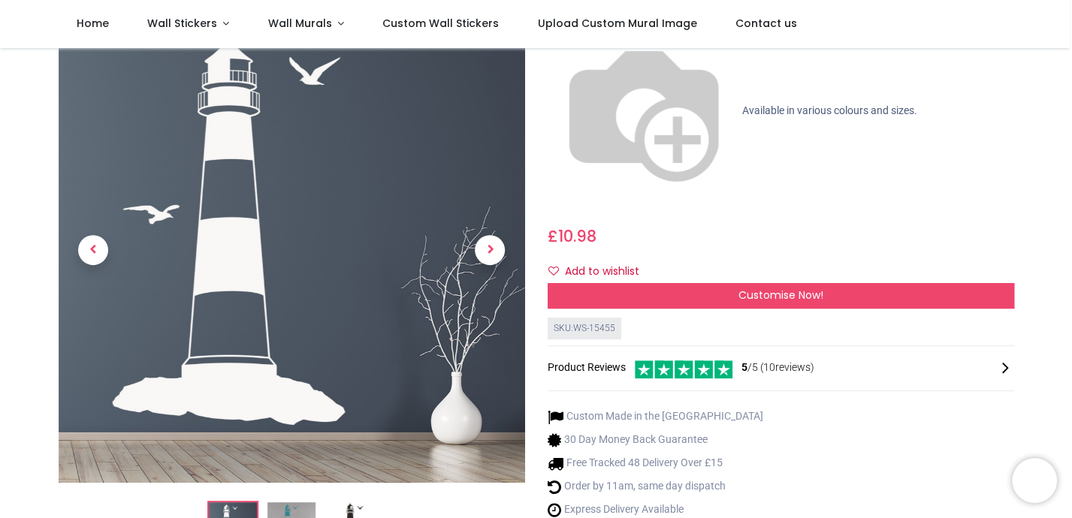
scroll to position [225, 0]
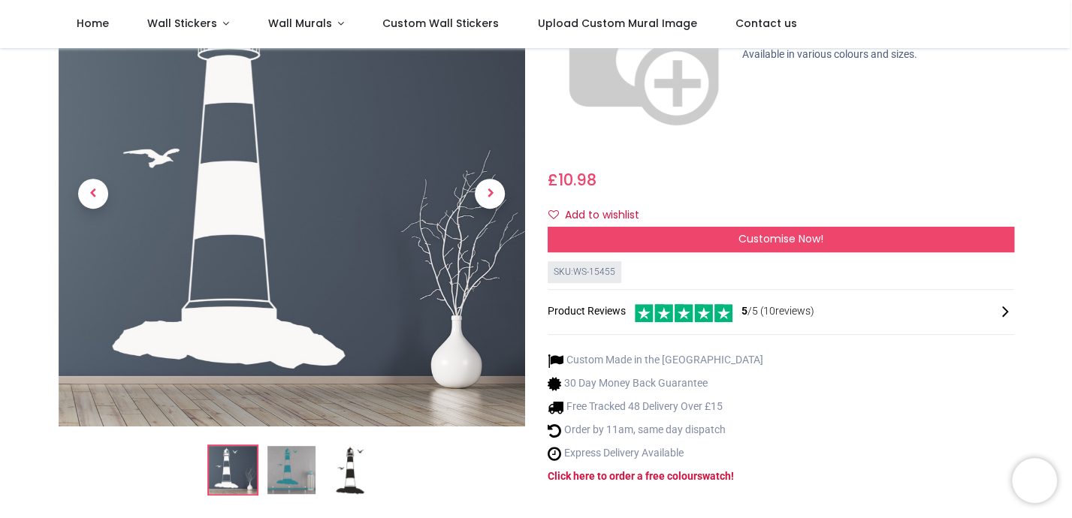
click at [234, 446] on img at bounding box center [233, 470] width 48 height 48
click at [276, 446] on img at bounding box center [291, 470] width 48 height 48
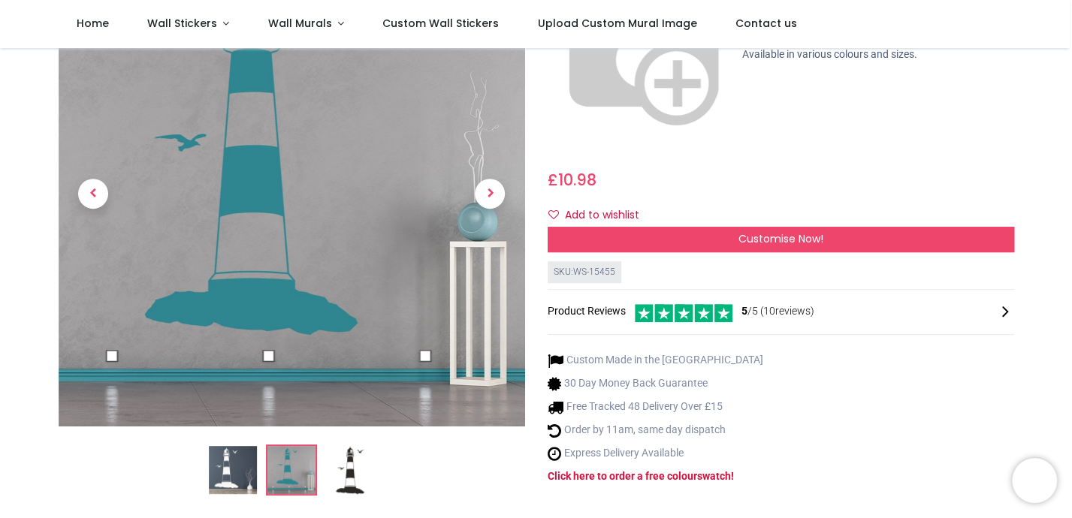
click at [358, 446] on img at bounding box center [350, 470] width 48 height 48
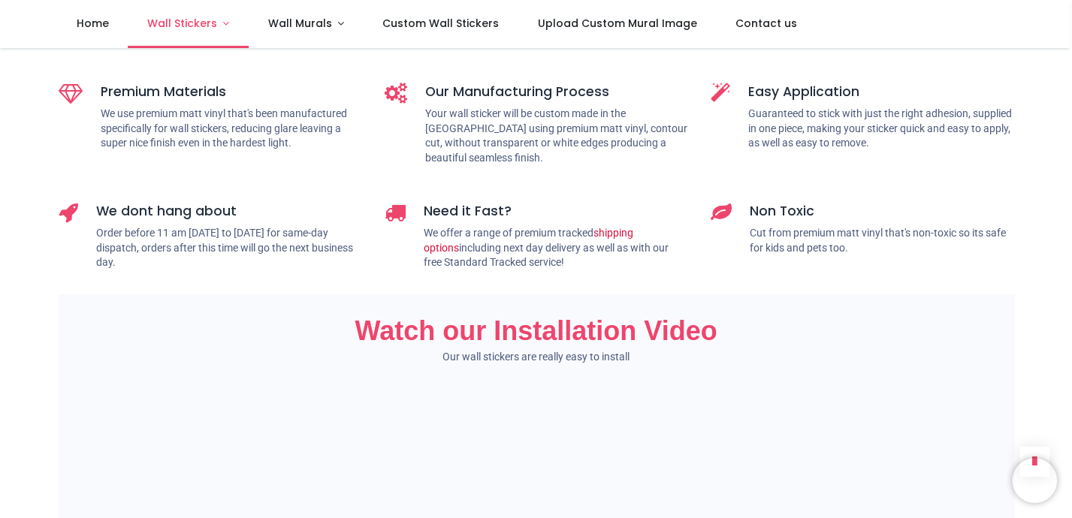
scroll to position [751, 0]
click at [179, 23] on span "Wall Stickers" at bounding box center [182, 23] width 70 height 15
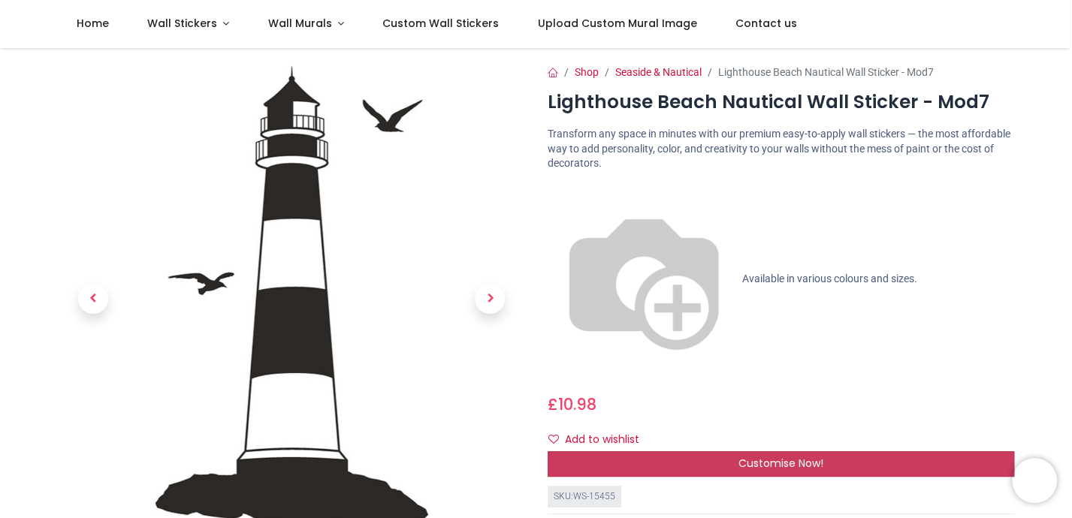
scroll to position [0, 0]
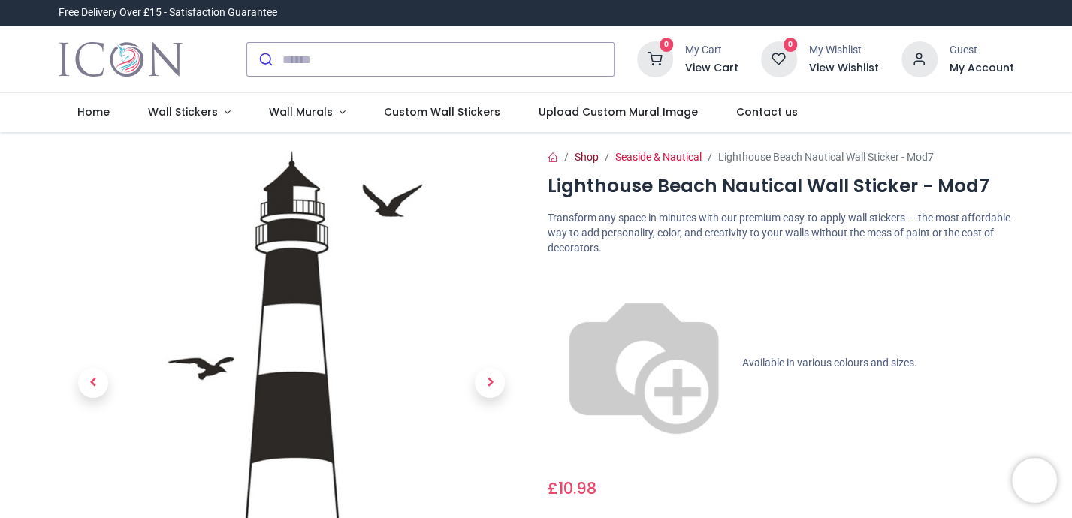
click at [582, 155] on link "Shop" at bounding box center [586, 157] width 24 height 12
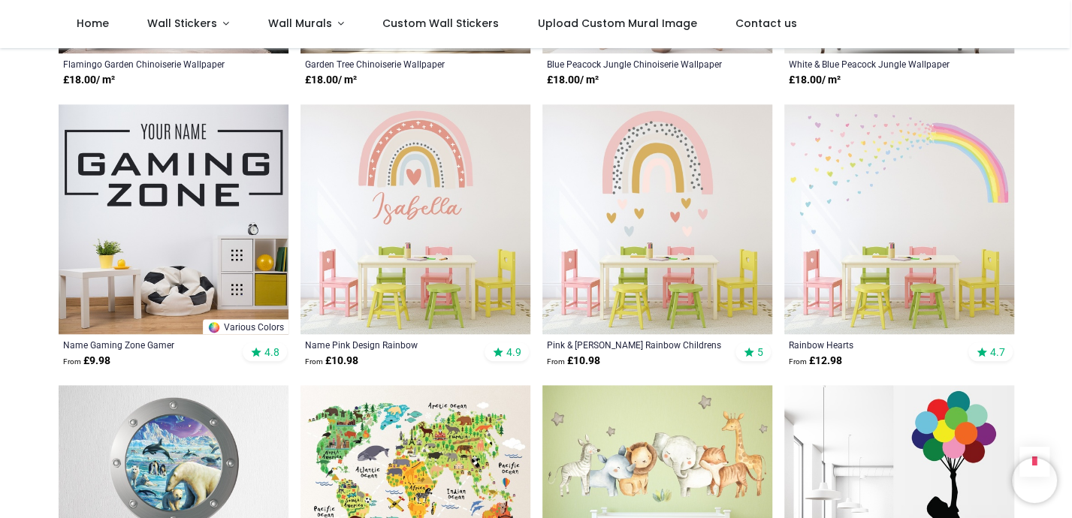
scroll to position [901, 0]
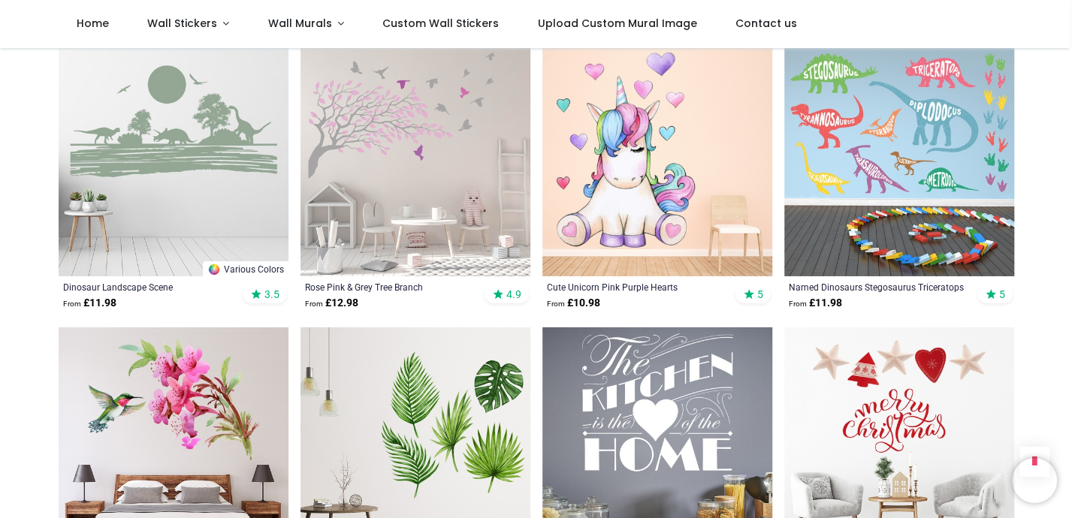
scroll to position [2929, 0]
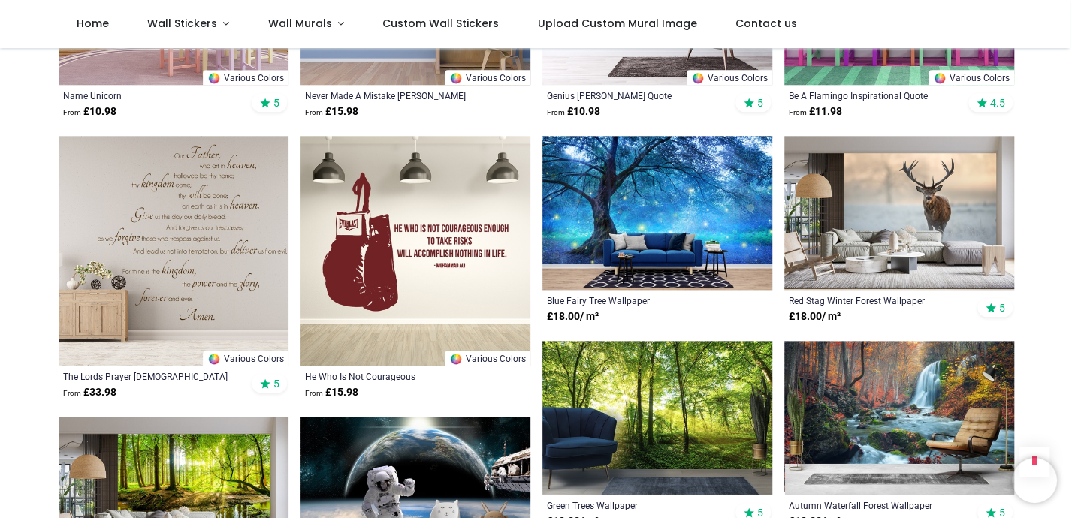
scroll to position [4205, 0]
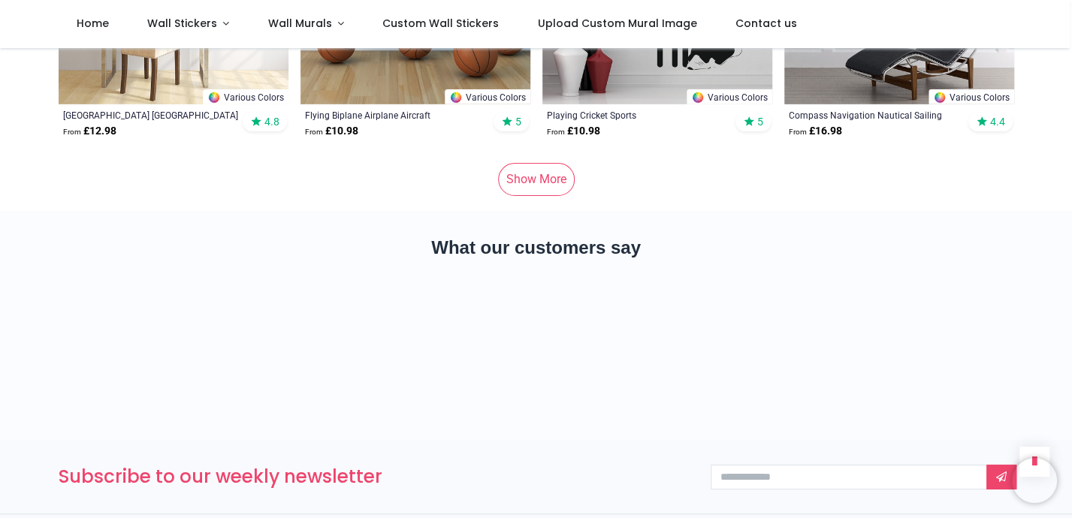
scroll to position [9011, 0]
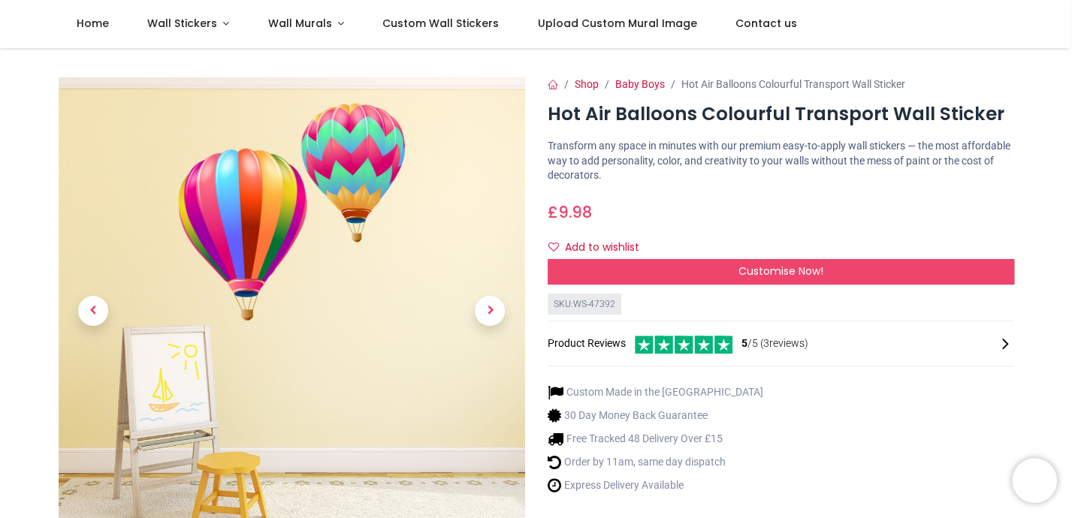
scroll to position [75, 0]
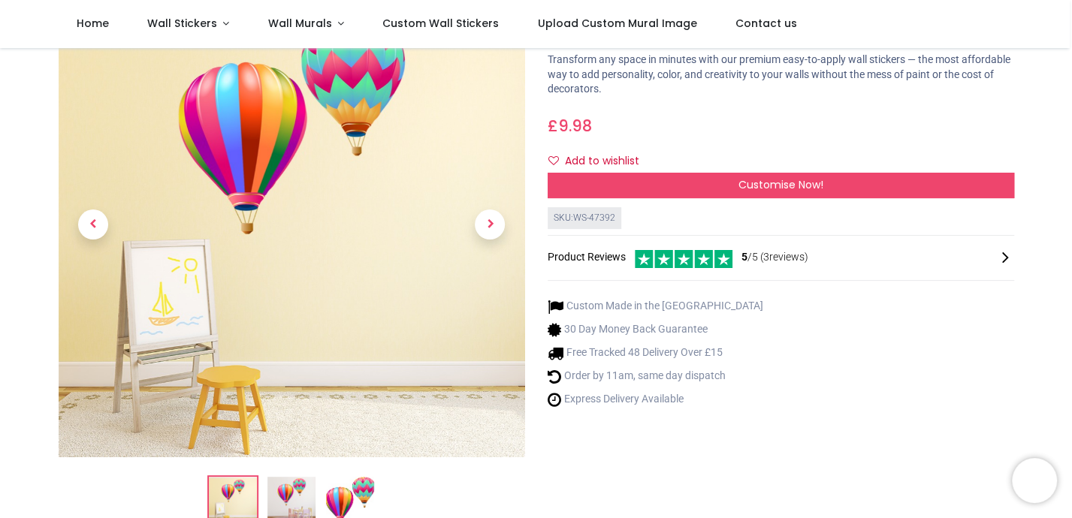
click at [504, 228] on link at bounding box center [489, 225] width 70 height 327
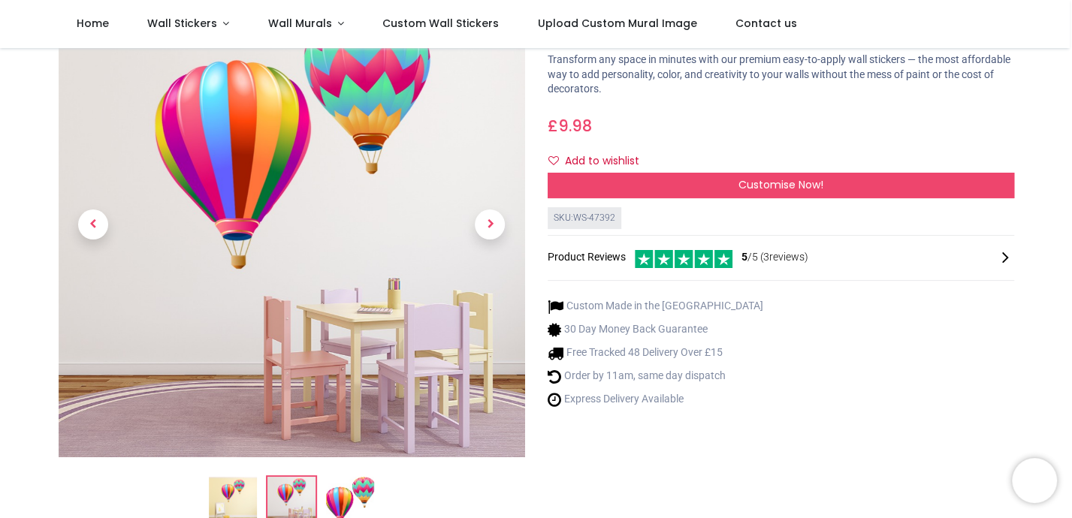
click at [503, 231] on link at bounding box center [489, 225] width 70 height 327
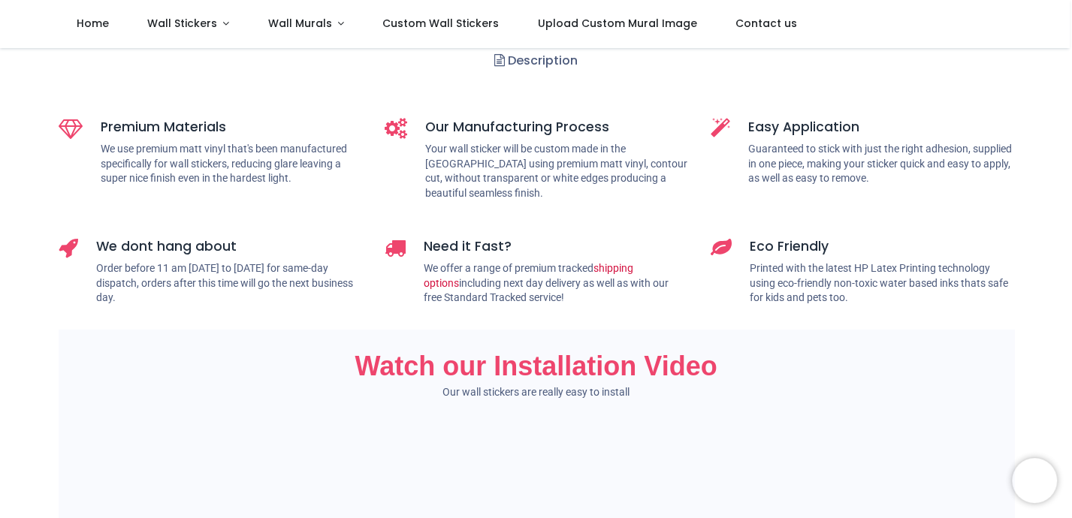
scroll to position [601, 0]
